Goal: Information Seeking & Learning: Understand process/instructions

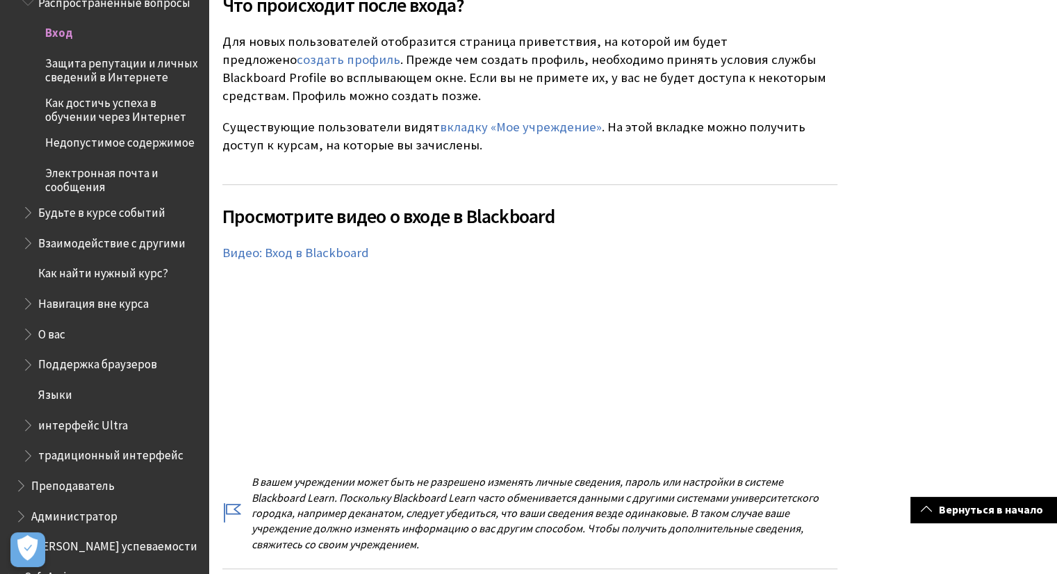
scroll to position [840, 0]
